Goal: Navigation & Orientation: Find specific page/section

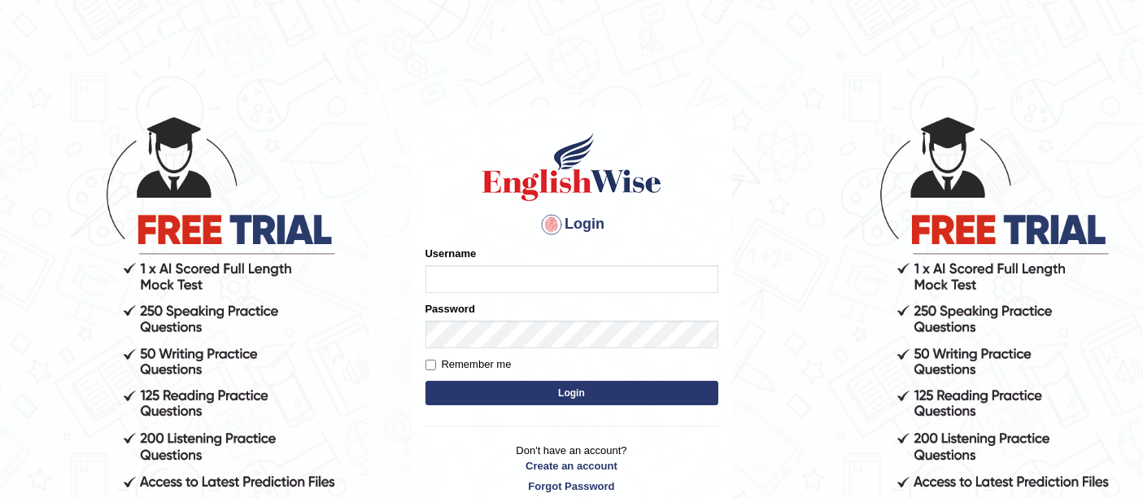
type input "ireen_parramatta"
click at [648, 395] on button "Login" at bounding box center [571, 393] width 293 height 24
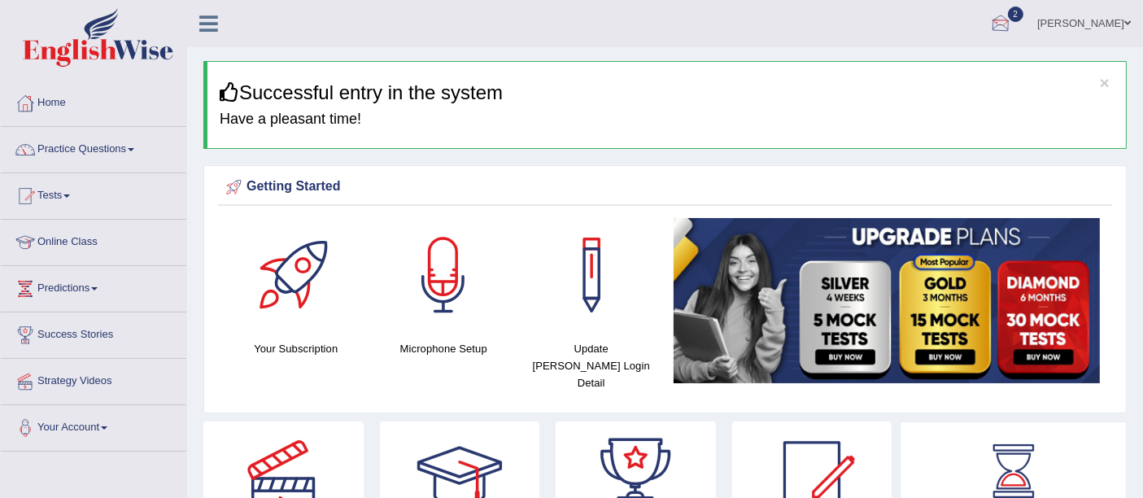
click at [1013, 22] on div at bounding box center [1000, 24] width 24 height 24
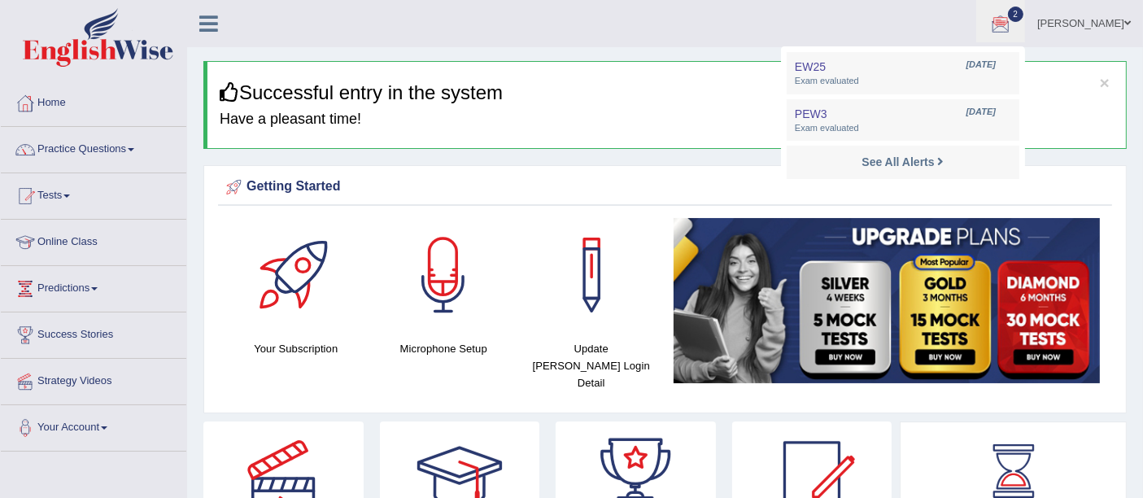
click at [1013, 22] on div at bounding box center [1000, 24] width 24 height 24
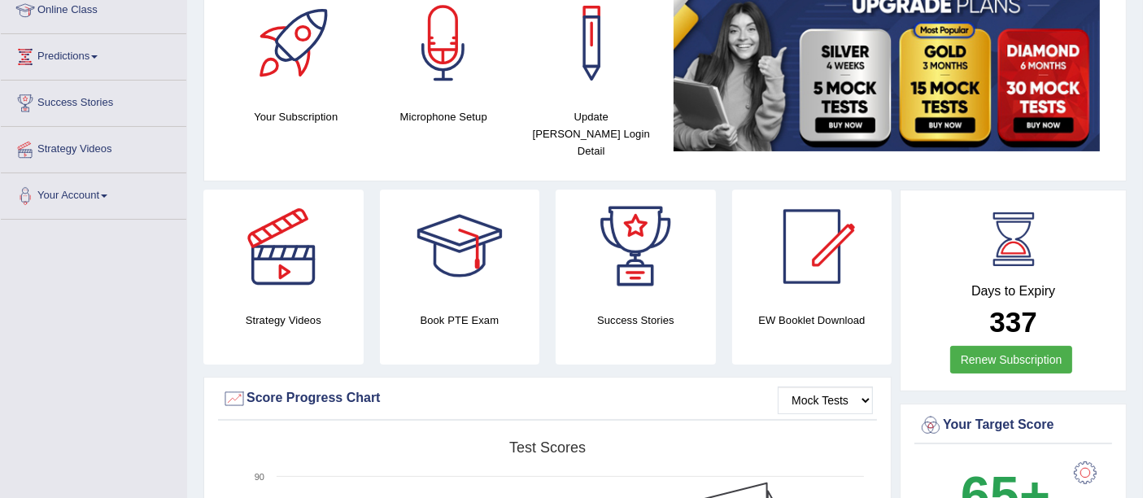
scroll to position [44, 0]
